Goal: Find specific page/section: Find specific page/section

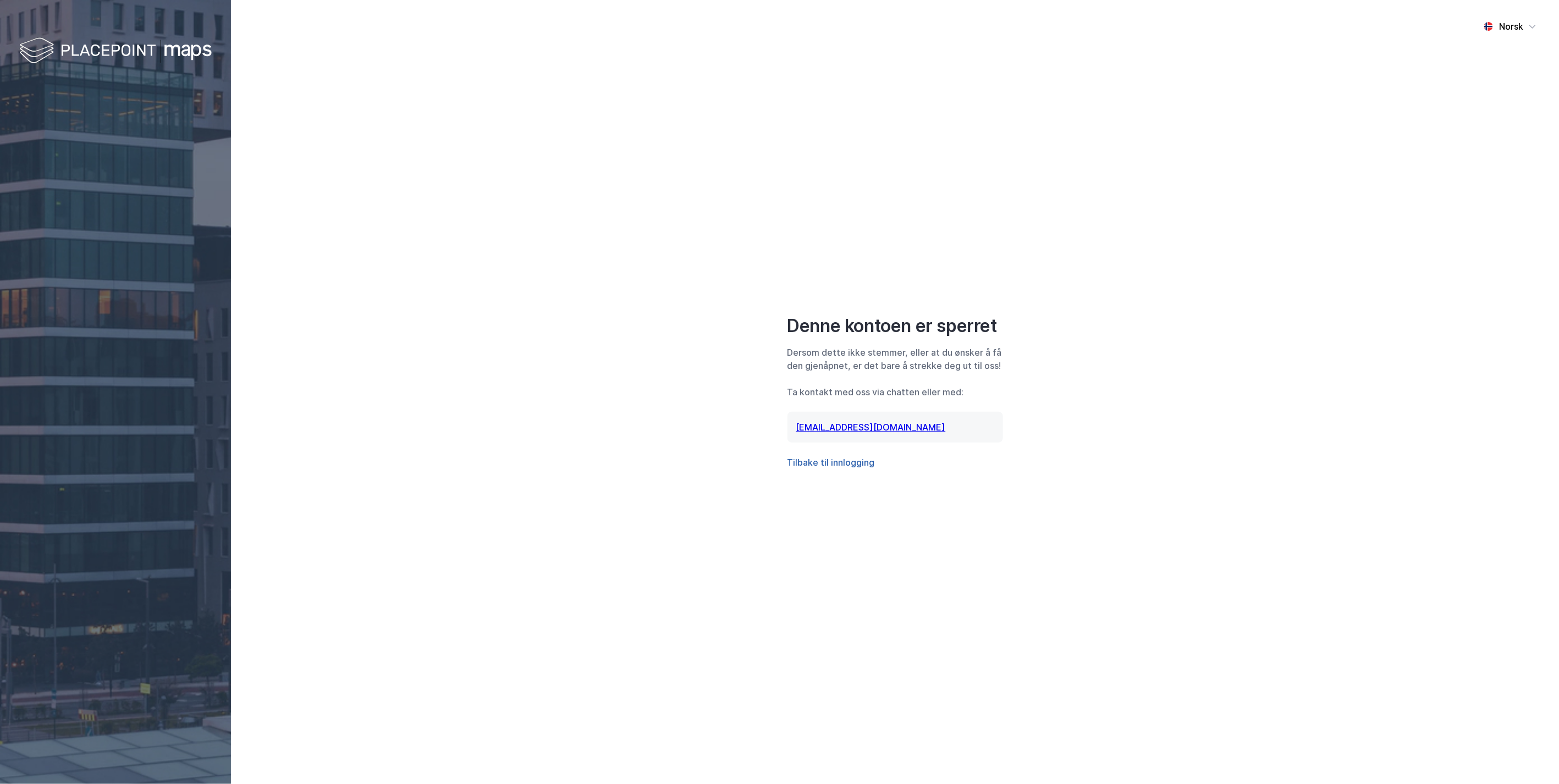
click at [843, 466] on button "Tilbake til innlogging" at bounding box center [831, 462] width 87 height 13
